Goal: Task Accomplishment & Management: Use online tool/utility

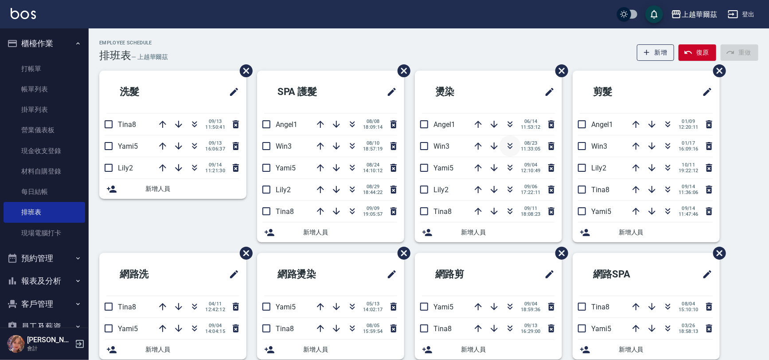
click at [508, 142] on icon "button" at bounding box center [510, 146] width 11 height 11
click at [767, 197] on div "Employee Schedule 排班表 — 上越華爾茲 新增 復原 重做 洗髮 Tina8 [DATE] 11:50:41 Yami5 [DATE] 16…" at bounding box center [429, 296] width 680 height 512
click at [706, 51] on button "復原" at bounding box center [698, 52] width 38 height 16
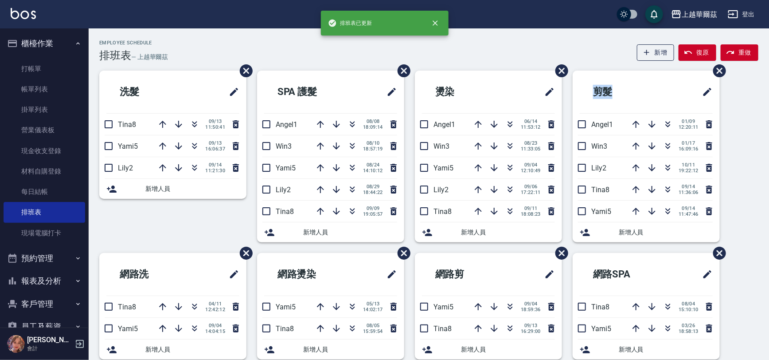
drag, startPoint x: 768, startPoint y: 93, endPoint x: 766, endPoint y: 115, distance: 22.3
click at [766, 115] on div "Employee Schedule 排班表 — 上越華爾茲 新增 復原 重做 洗髮 Tina8 [DATE] 11:50:41 Yami5 [DATE] 16…" at bounding box center [429, 296] width 680 height 512
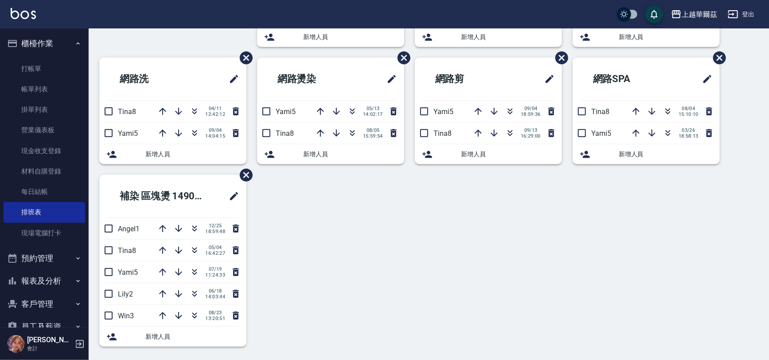
scroll to position [194, 0]
click at [194, 248] on icon "button" at bounding box center [194, 251] width 11 height 11
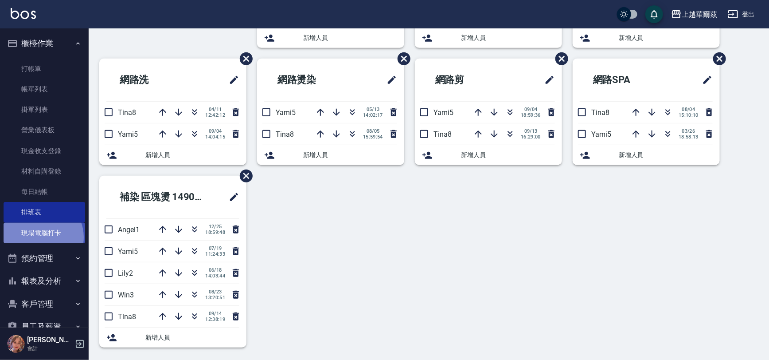
click at [42, 237] on link "現場電腦打卡" at bounding box center [45, 233] width 82 height 20
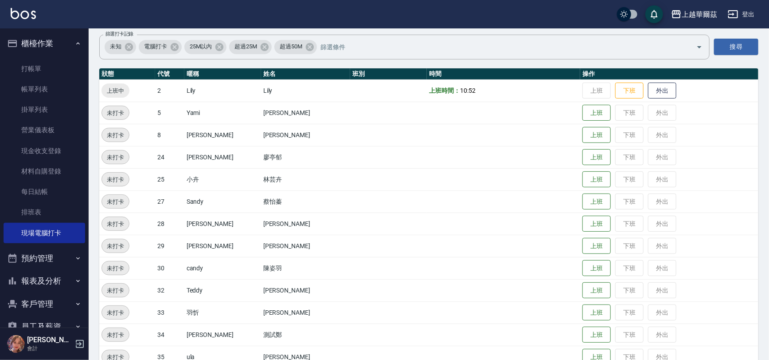
scroll to position [66, 0]
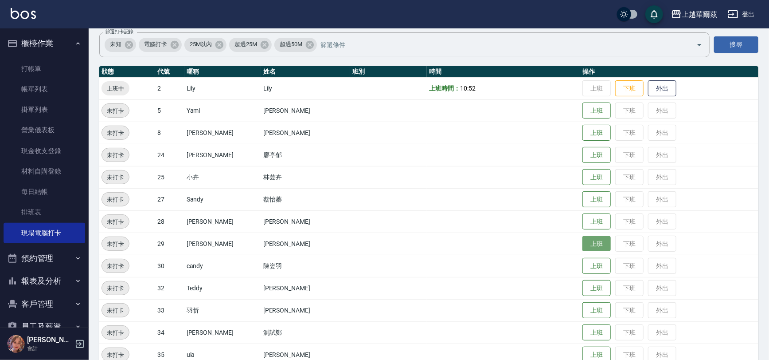
click at [589, 236] on button "上班" at bounding box center [596, 244] width 28 height 16
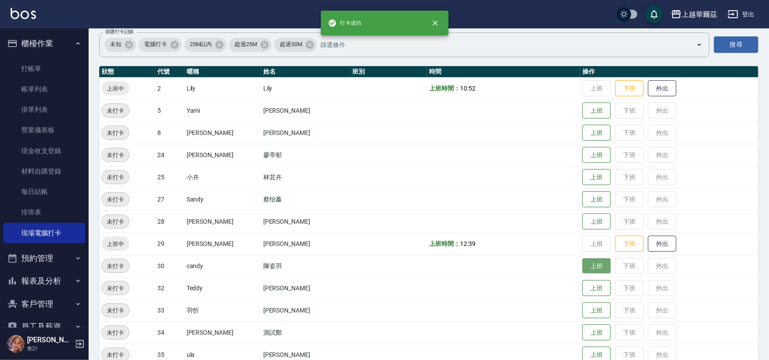
click at [582, 269] on button "上班" at bounding box center [596, 266] width 28 height 16
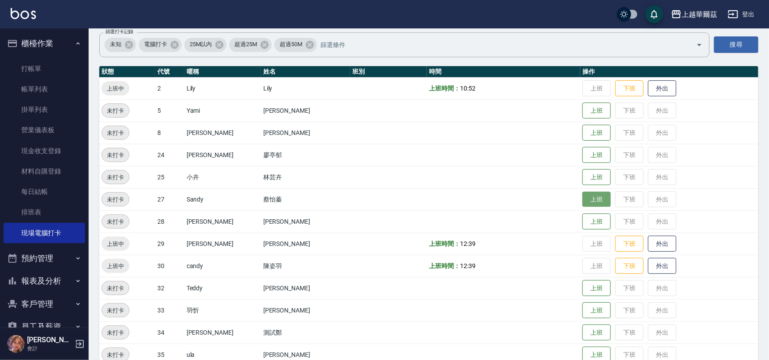
click at [582, 205] on button "上班" at bounding box center [596, 199] width 28 height 16
